Goal: Information Seeking & Learning: Learn about a topic

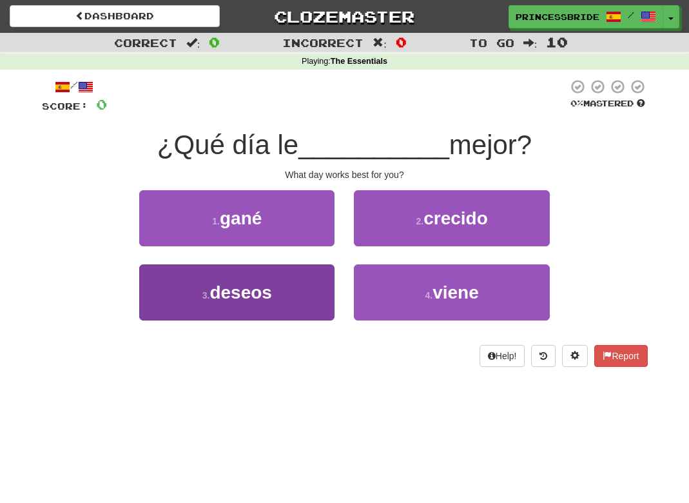
click at [155, 304] on button "3 . deseos" at bounding box center [236, 292] width 195 height 56
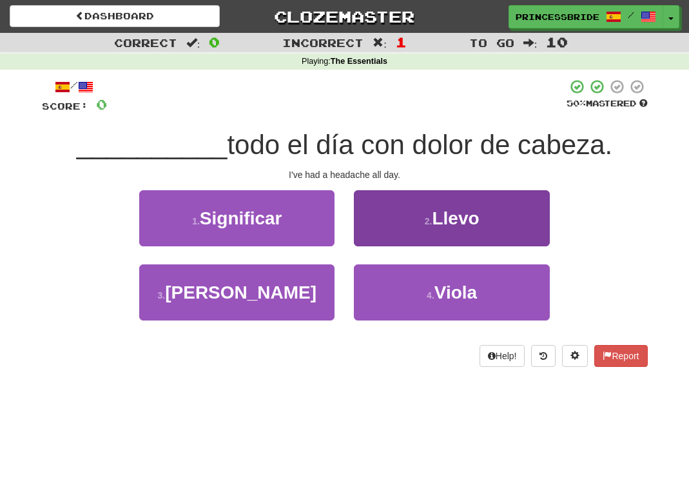
click at [399, 218] on button "2 . [GEOGRAPHIC_DATA]" at bounding box center [451, 218] width 195 height 56
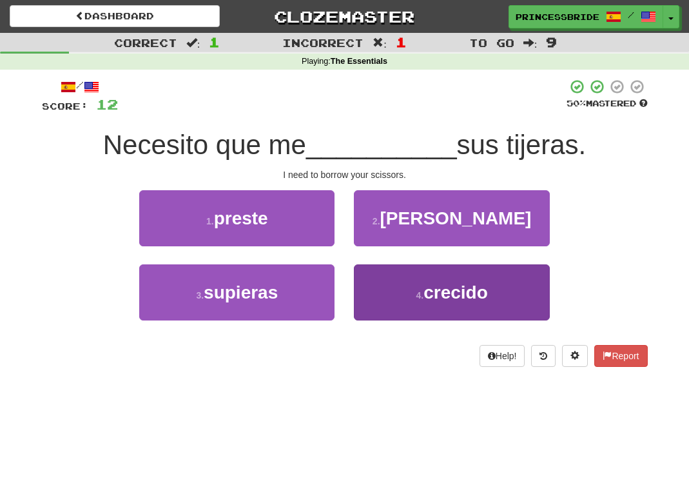
click at [376, 314] on button "4 . crecido" at bounding box center [451, 292] width 195 height 56
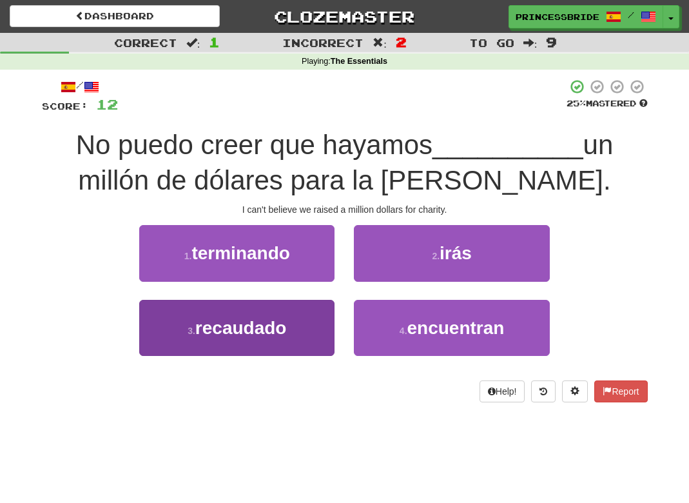
click at [330, 356] on button "3 . recaudado" at bounding box center [236, 328] width 195 height 56
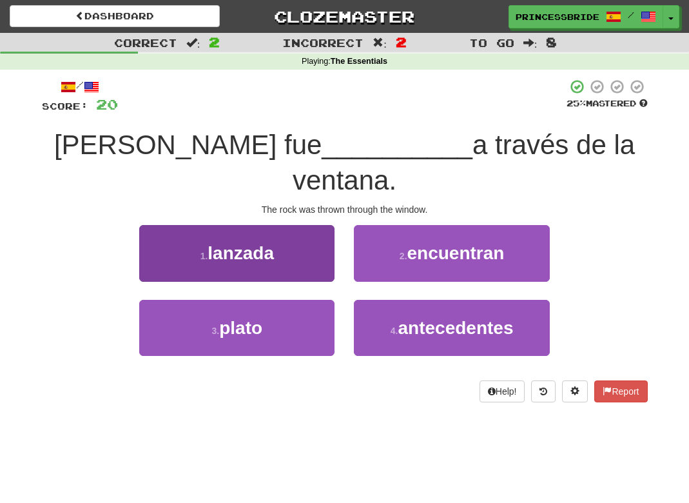
click at [277, 251] on button "1 . lanzada" at bounding box center [236, 253] width 195 height 56
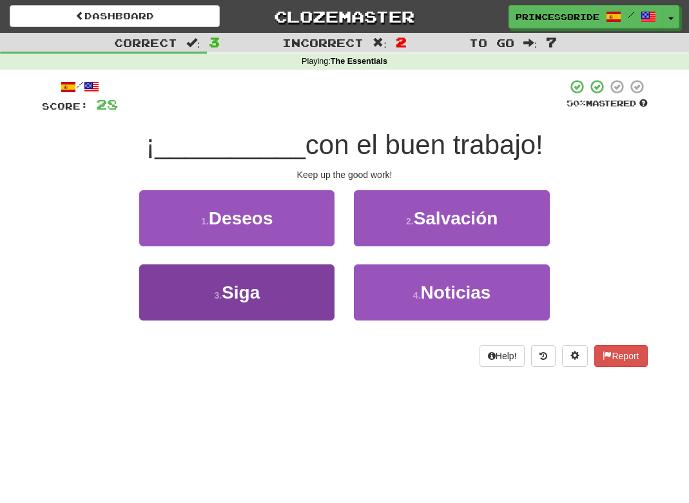
click at [289, 312] on button "3 . [GEOGRAPHIC_DATA]" at bounding box center [236, 292] width 195 height 56
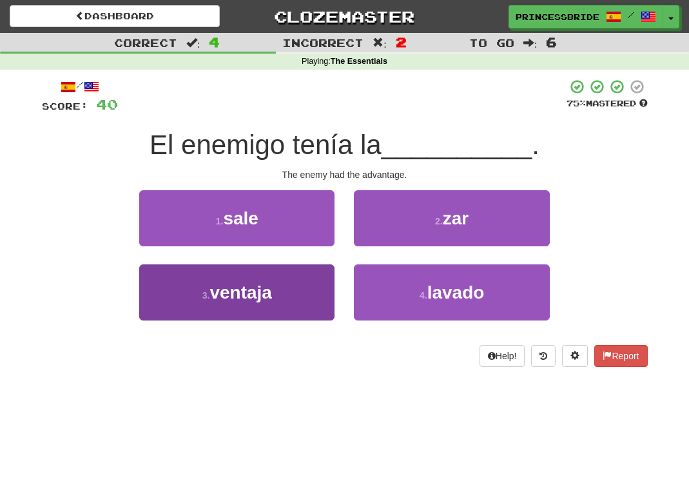
click at [302, 309] on button "3 . ventaja" at bounding box center [236, 292] width 195 height 56
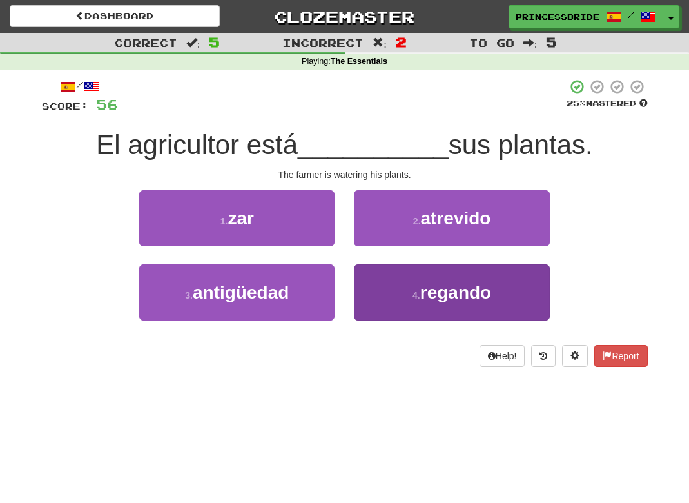
click at [381, 295] on button "4 . regando" at bounding box center [451, 292] width 195 height 56
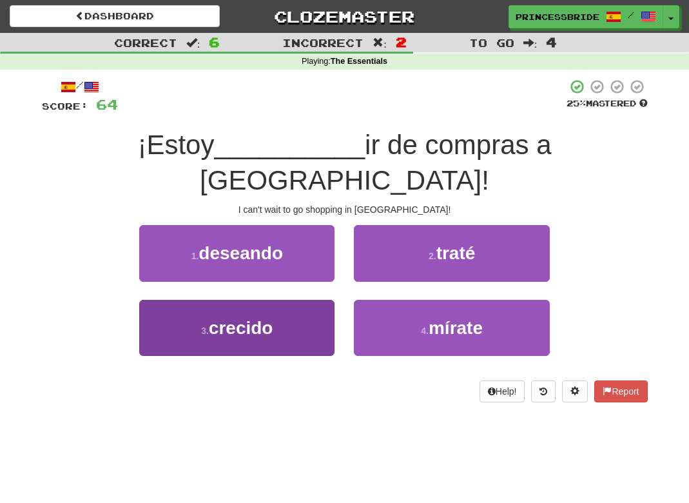
click at [298, 318] on button "3 . crecido" at bounding box center [236, 328] width 195 height 56
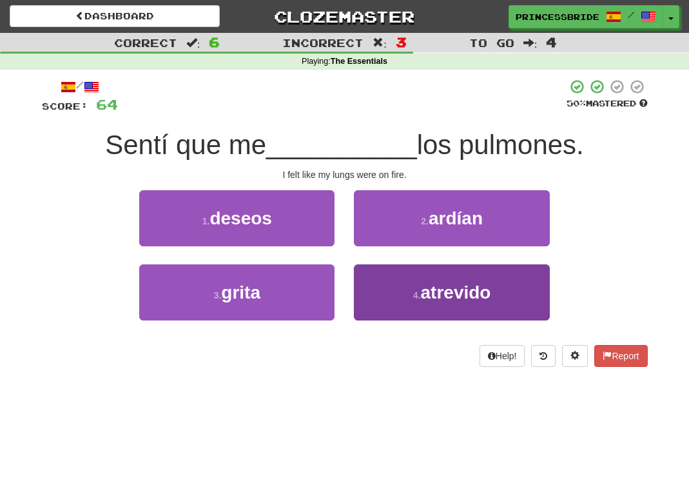
click at [370, 310] on button "4 . atrevido" at bounding box center [451, 292] width 195 height 56
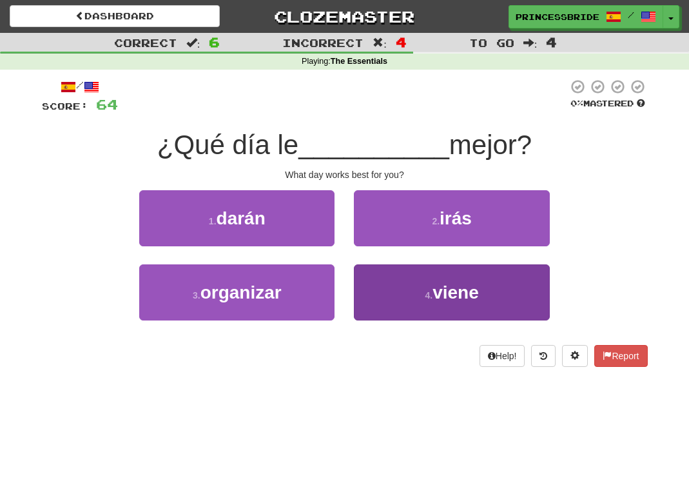
click at [378, 319] on button "4 . viene" at bounding box center [451, 292] width 195 height 56
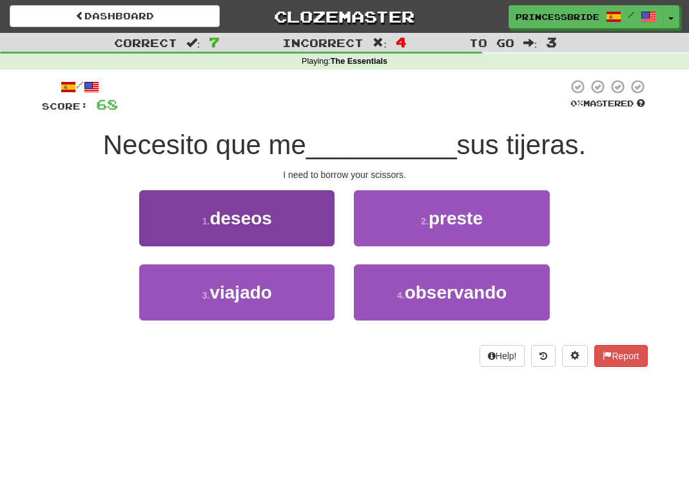
click at [301, 238] on button "1 . deseos" at bounding box center [236, 218] width 195 height 56
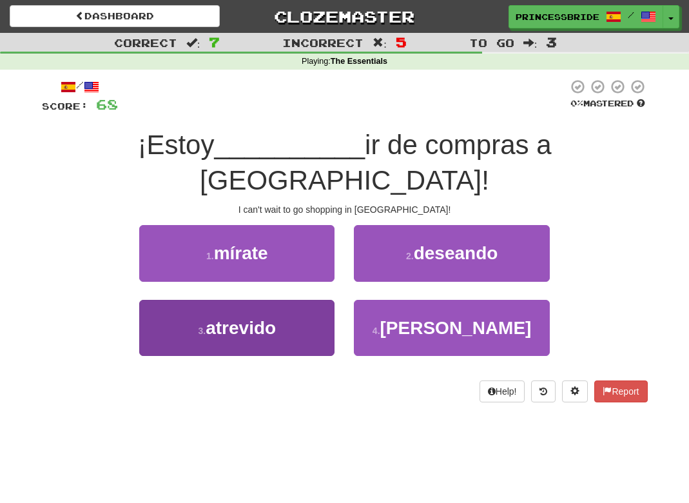
click at [323, 312] on button "3 . atrevido" at bounding box center [236, 328] width 195 height 56
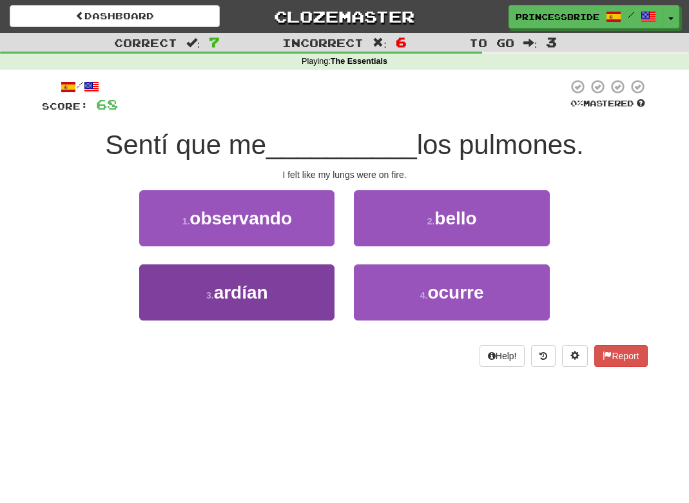
click at [312, 316] on button "3 . ardían" at bounding box center [236, 292] width 195 height 56
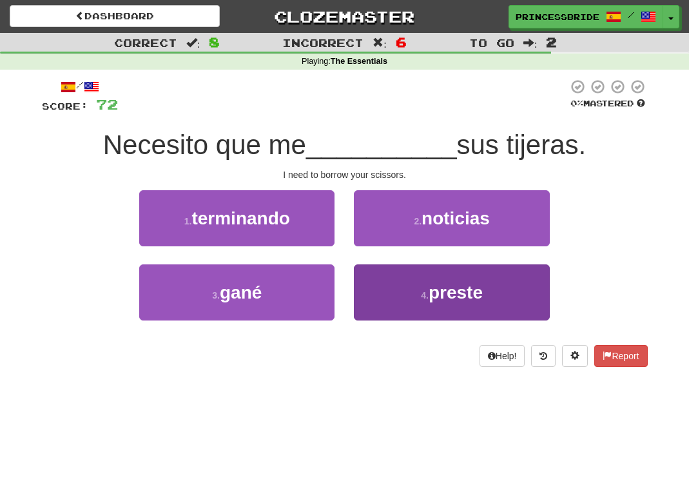
click at [368, 316] on button "4 . [GEOGRAPHIC_DATA]" at bounding box center [451, 292] width 195 height 56
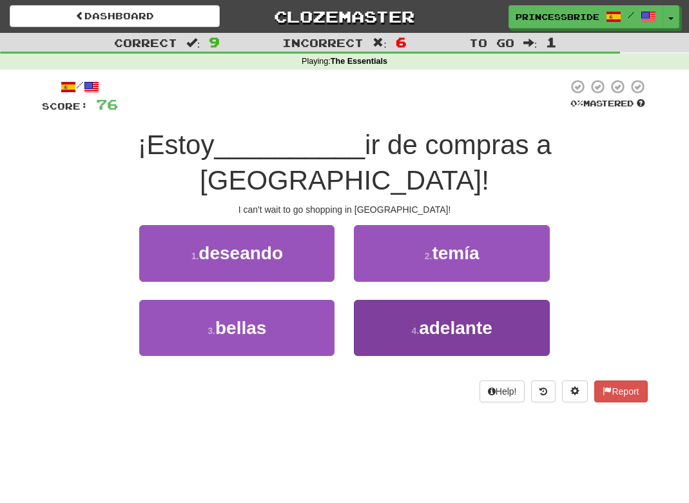
click at [376, 318] on button "4 . adelante" at bounding box center [451, 328] width 195 height 56
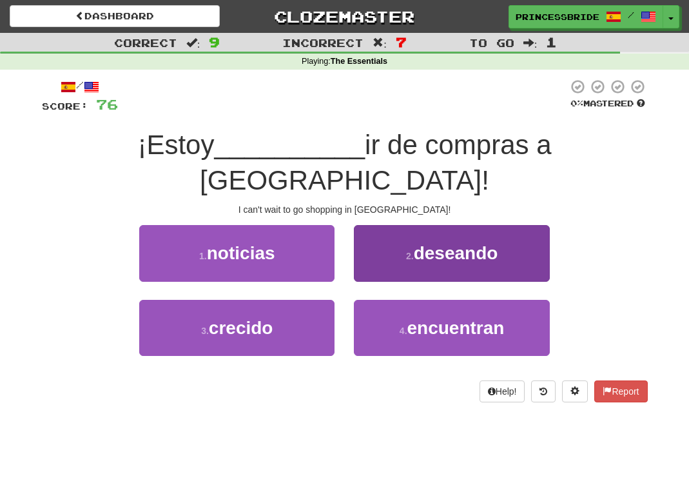
click at [380, 242] on button "2 . deseando" at bounding box center [451, 253] width 195 height 56
